Goal: Navigation & Orientation: Find specific page/section

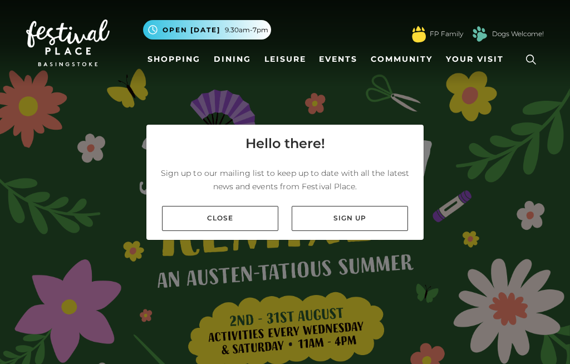
click at [253, 231] on link "Close" at bounding box center [220, 218] width 116 height 25
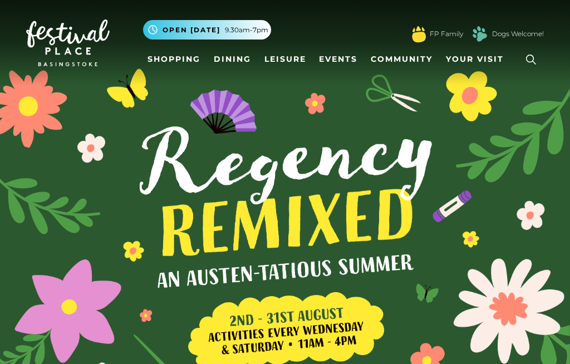
click at [183, 62] on link "Shopping" at bounding box center [174, 59] width 62 height 21
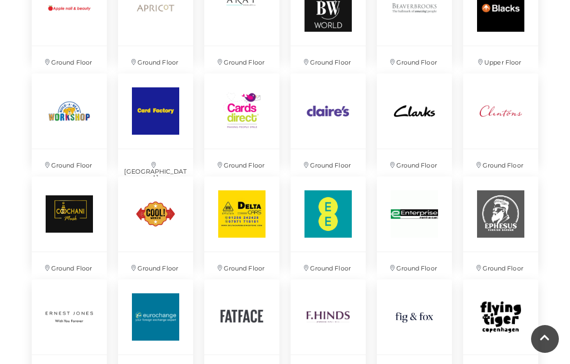
scroll to position [998, 0]
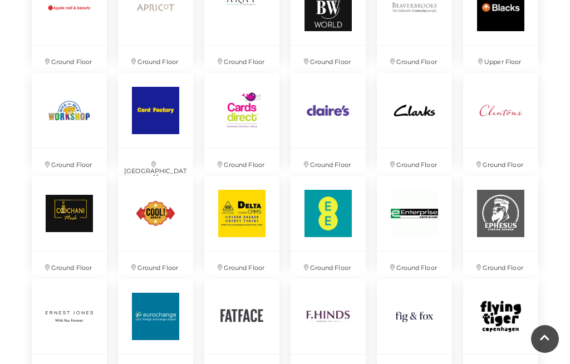
click at [153, 225] on img at bounding box center [155, 213] width 75 height 75
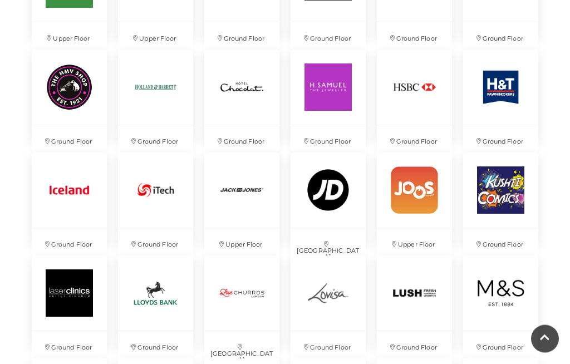
scroll to position [1433, 0]
click at [67, 111] on img at bounding box center [69, 87] width 75 height 75
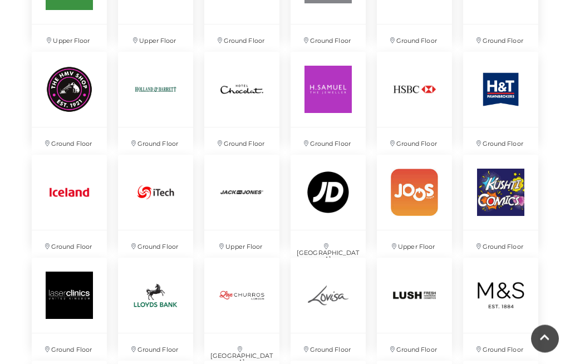
scroll to position [1431, 0]
click at [342, 197] on img at bounding box center [328, 192] width 75 height 75
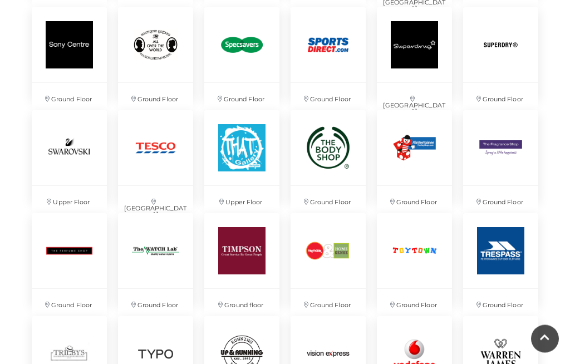
scroll to position [2299, 0]
click at [333, 262] on img at bounding box center [328, 250] width 75 height 75
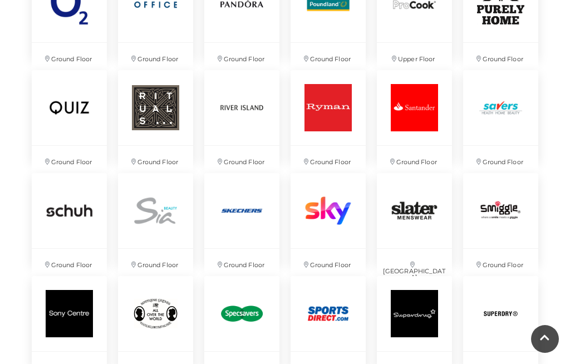
scroll to position [2038, 0]
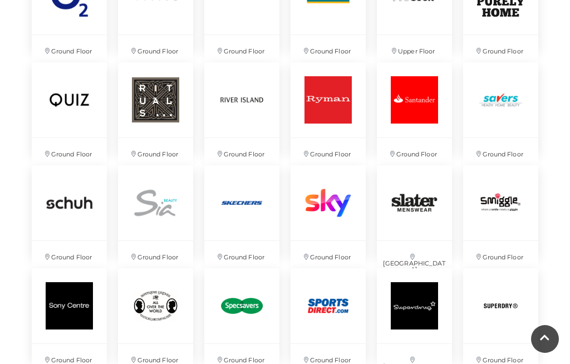
click at [328, 323] on img at bounding box center [328, 305] width 75 height 75
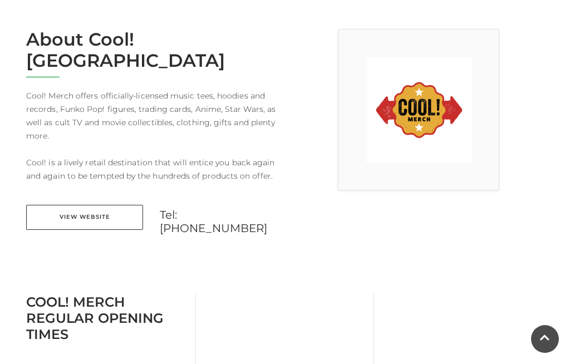
scroll to position [291, 0]
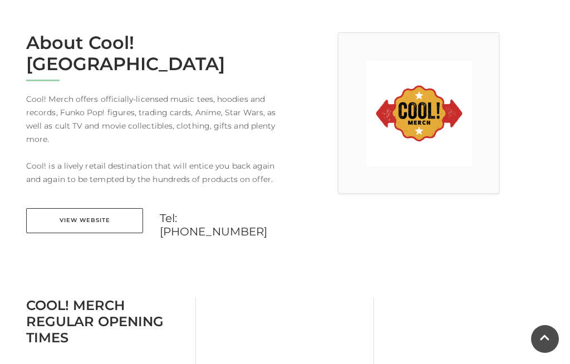
click at [75, 208] on link "View Website" at bounding box center [84, 220] width 117 height 25
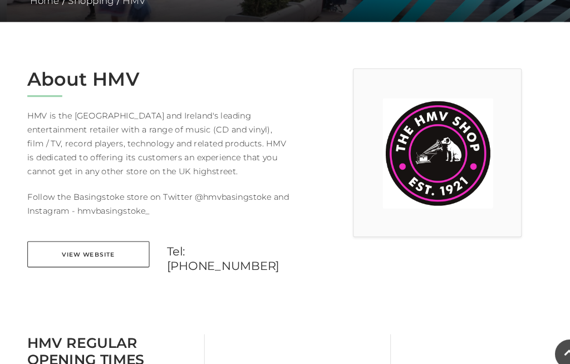
scroll to position [258, 0]
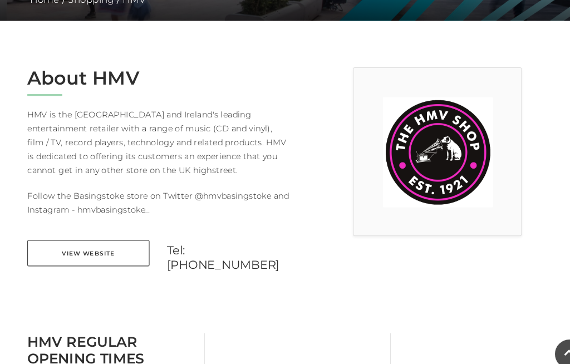
click at [112, 235] on link "View Website" at bounding box center [84, 242] width 117 height 25
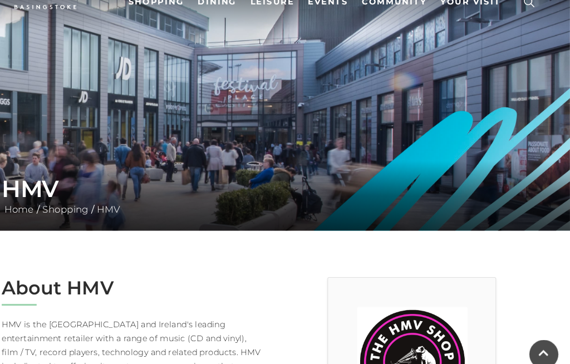
scroll to position [57, 0]
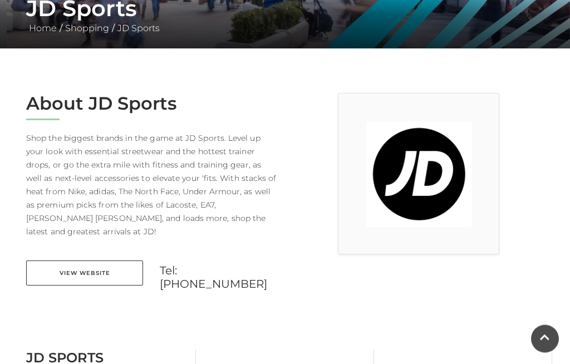
scroll to position [230, 0]
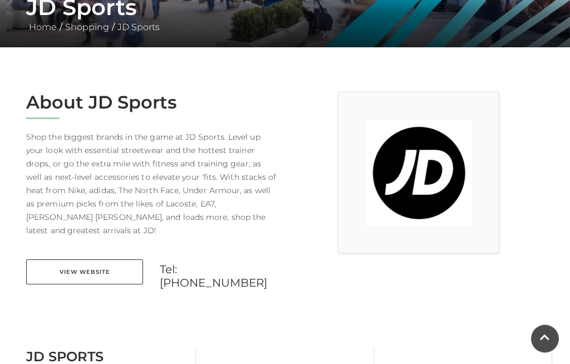
click at [81, 260] on link "View Website" at bounding box center [84, 272] width 117 height 25
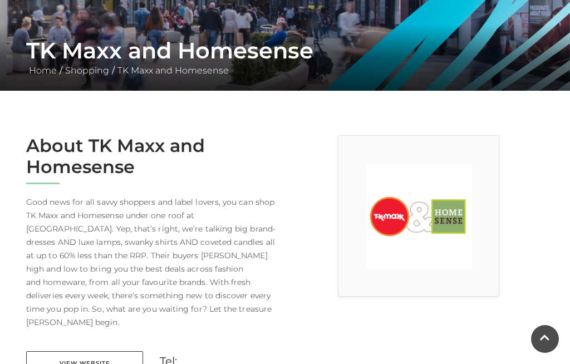
scroll to position [199, 0]
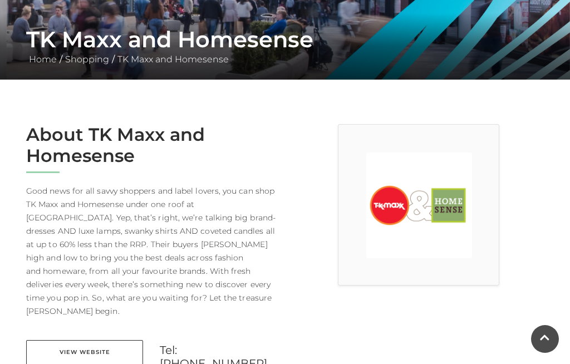
click at [85, 341] on link "View Website" at bounding box center [84, 352] width 117 height 25
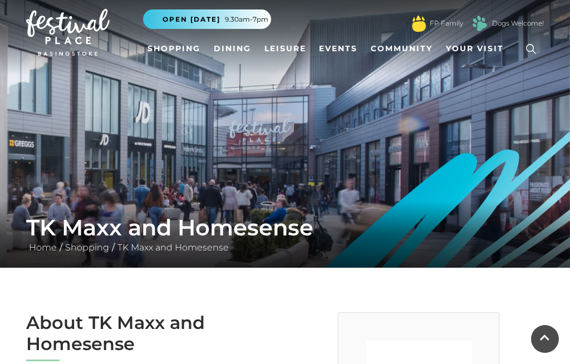
scroll to position [0, 0]
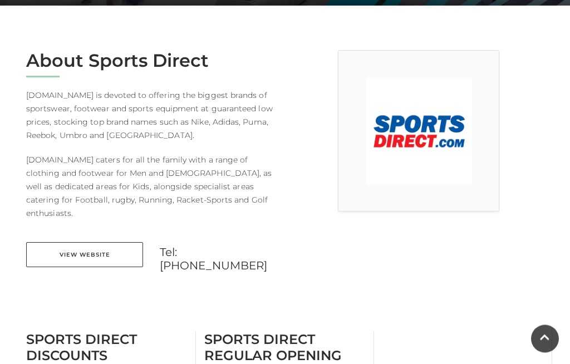
scroll to position [273, 0]
click at [91, 242] on link "View Website" at bounding box center [84, 254] width 117 height 25
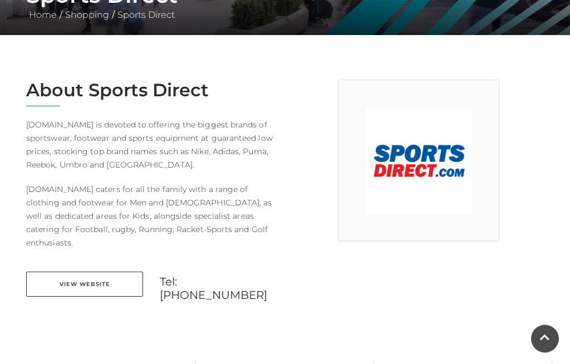
scroll to position [0, 0]
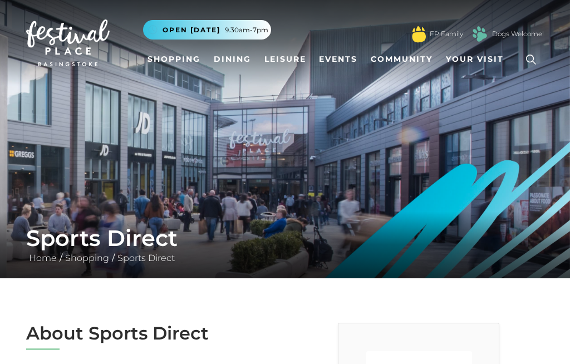
click at [178, 57] on link "Shopping" at bounding box center [174, 59] width 62 height 21
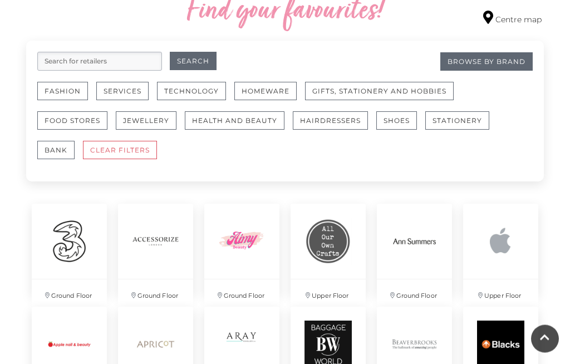
scroll to position [661, 0]
click at [79, 66] on input "search" at bounding box center [99, 61] width 125 height 19
type input "Back to school"
click at [193, 62] on button "Search" at bounding box center [193, 61] width 47 height 18
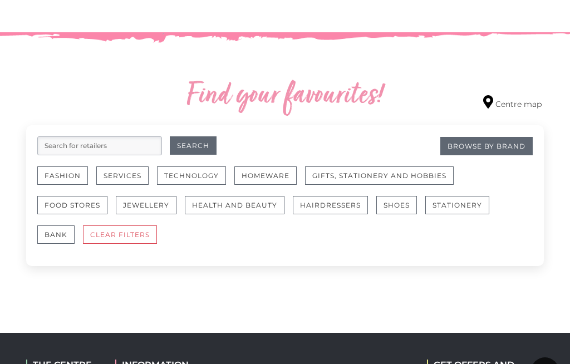
scroll to position [576, 0]
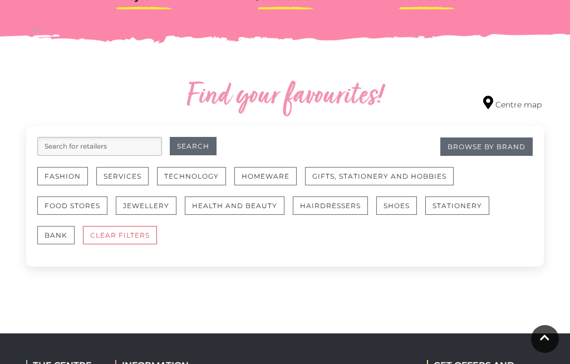
click at [97, 240] on button "CLEAR FILTERS" at bounding box center [120, 235] width 74 height 18
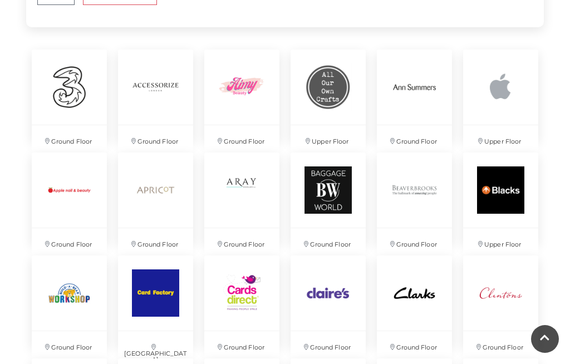
scroll to position [816, 0]
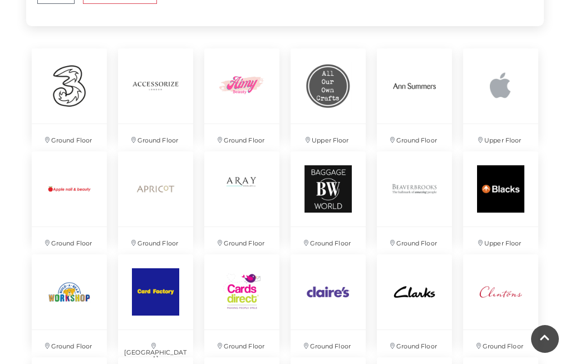
click at [328, 58] on img at bounding box center [328, 85] width 75 height 75
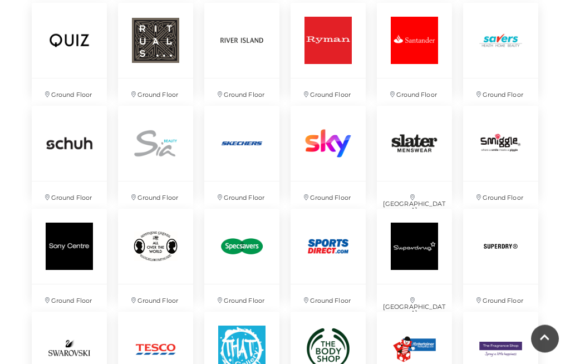
scroll to position [2098, 0]
click at [518, 240] on img at bounding box center [500, 246] width 75 height 75
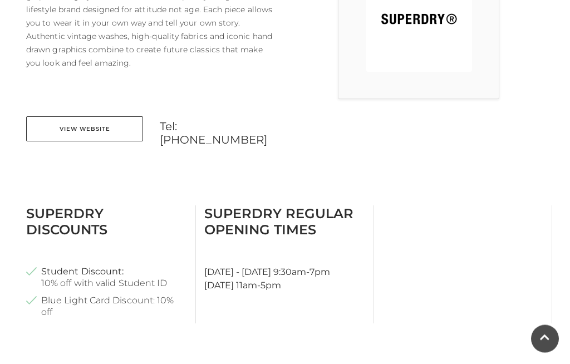
scroll to position [386, 0]
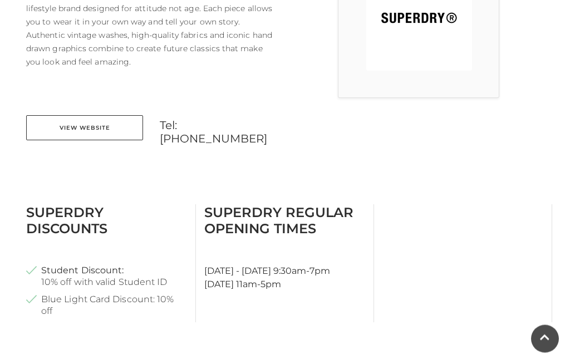
click at [96, 132] on link "View Website" at bounding box center [84, 128] width 117 height 25
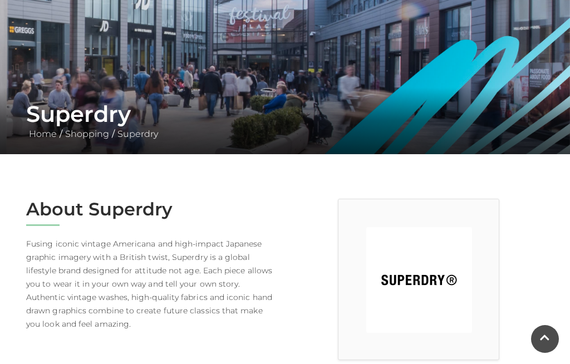
scroll to position [0, 0]
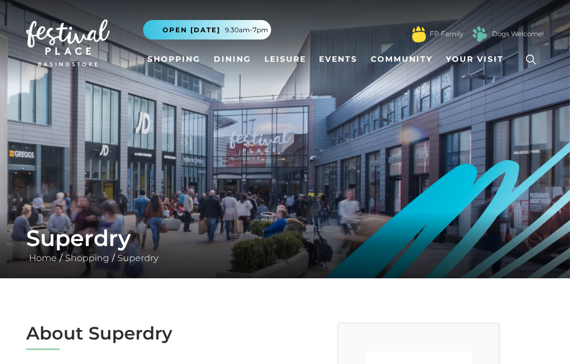
click at [311, 4] on nav "Toggle navigation .st5{fill:none;stroke:#FFFFFF;stroke-width:2.29;stroke-miterl…" at bounding box center [285, 43] width 570 height 86
